Goal: Task Accomplishment & Management: Manage account settings

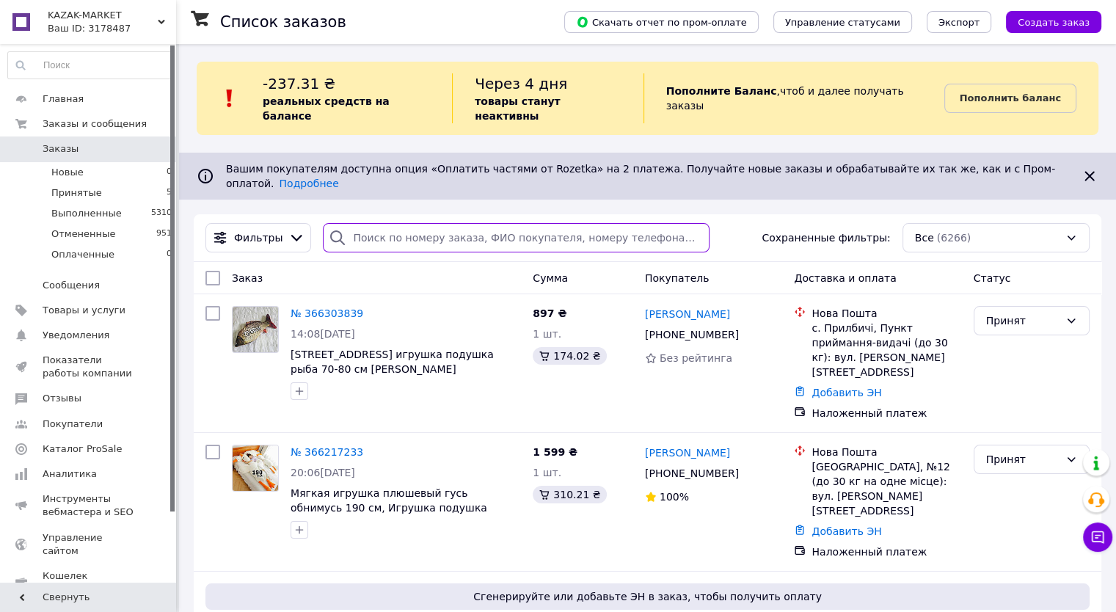
click at [450, 223] on input "search" at bounding box center [516, 237] width 387 height 29
